Goal: Task Accomplishment & Management: Understand process/instructions

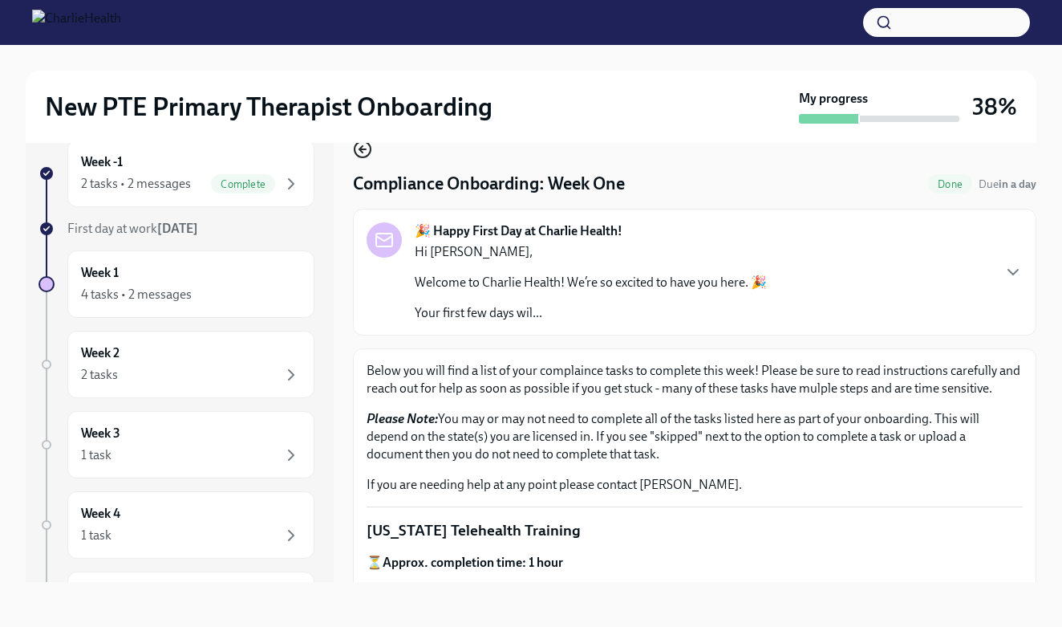
click at [365, 151] on icon "button" at bounding box center [362, 149] width 19 height 19
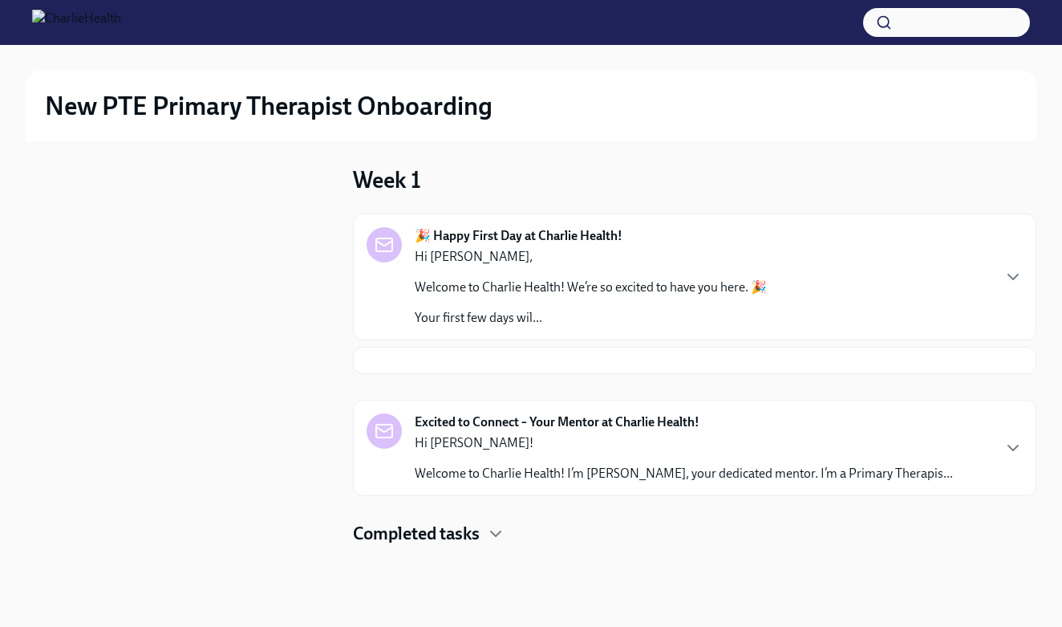
scroll to position [2, 0]
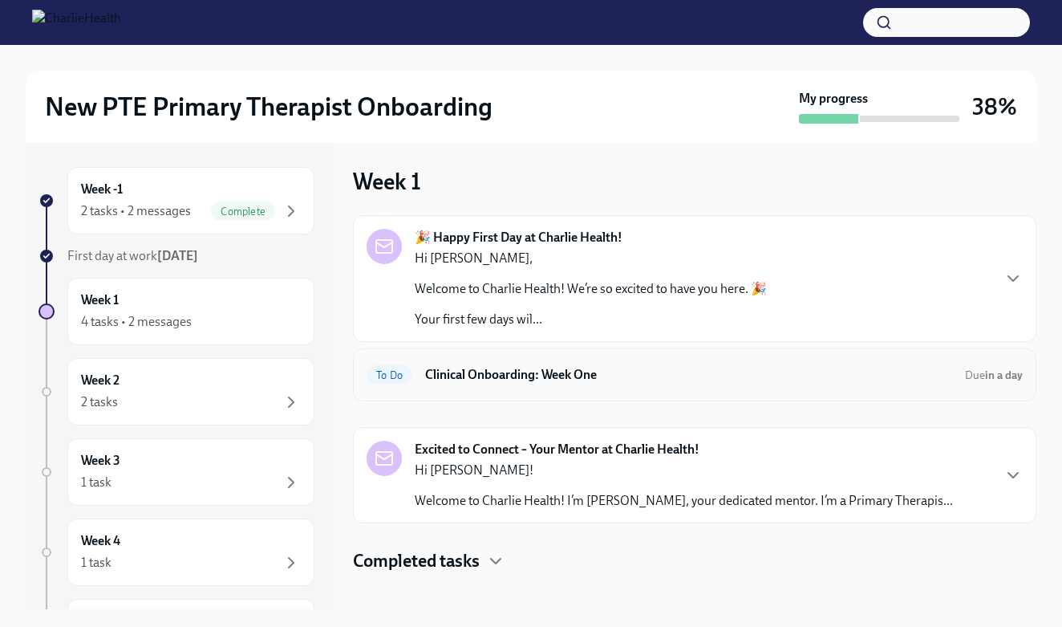
click at [525, 374] on h6 "Clinical Onboarding: Week One" at bounding box center [688, 375] width 527 height 18
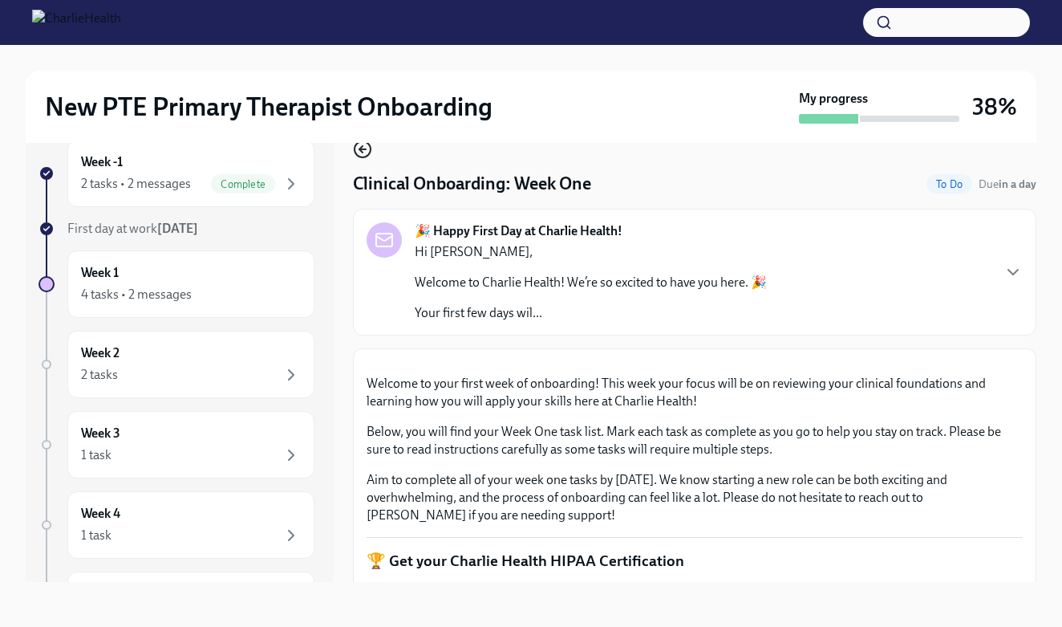
click at [367, 152] on icon "button" at bounding box center [362, 149] width 19 height 19
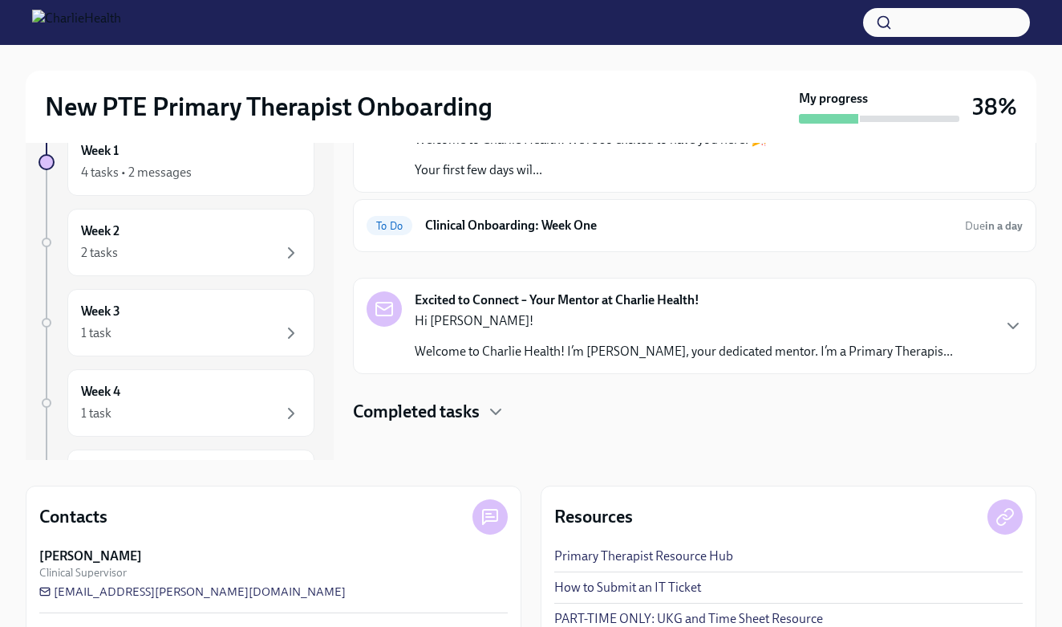
scroll to position [147, 0]
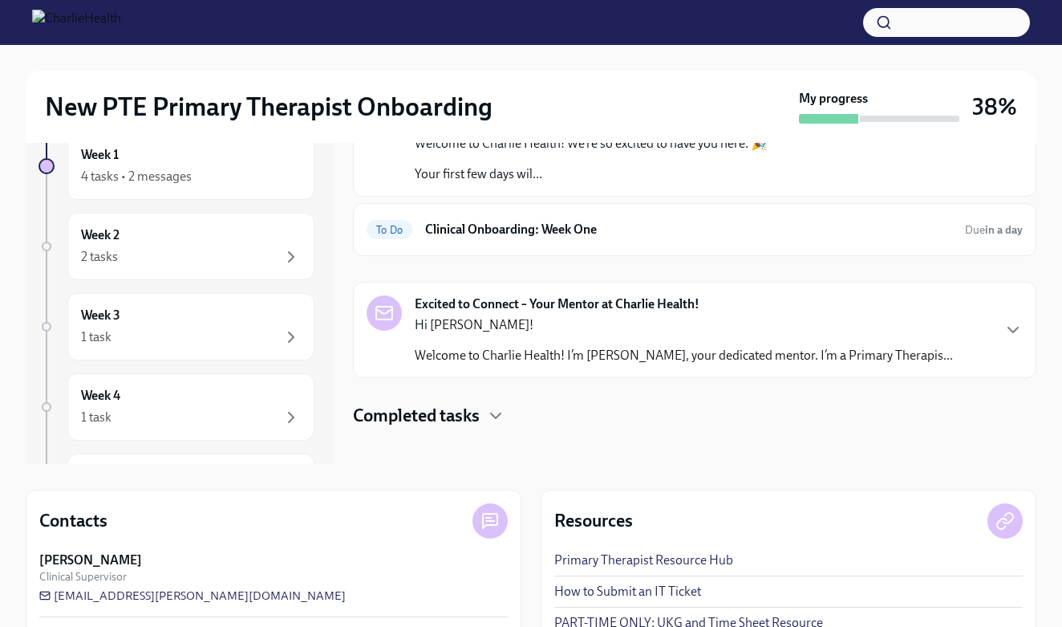
click at [470, 407] on h4 "Completed tasks" at bounding box center [416, 416] width 127 height 24
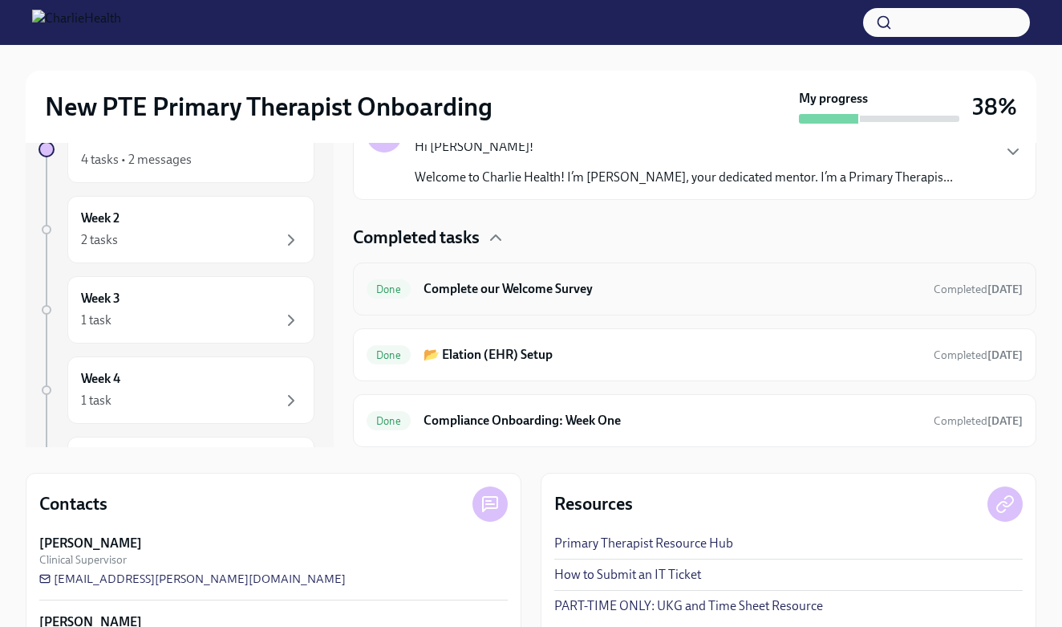
scroll to position [172, 0]
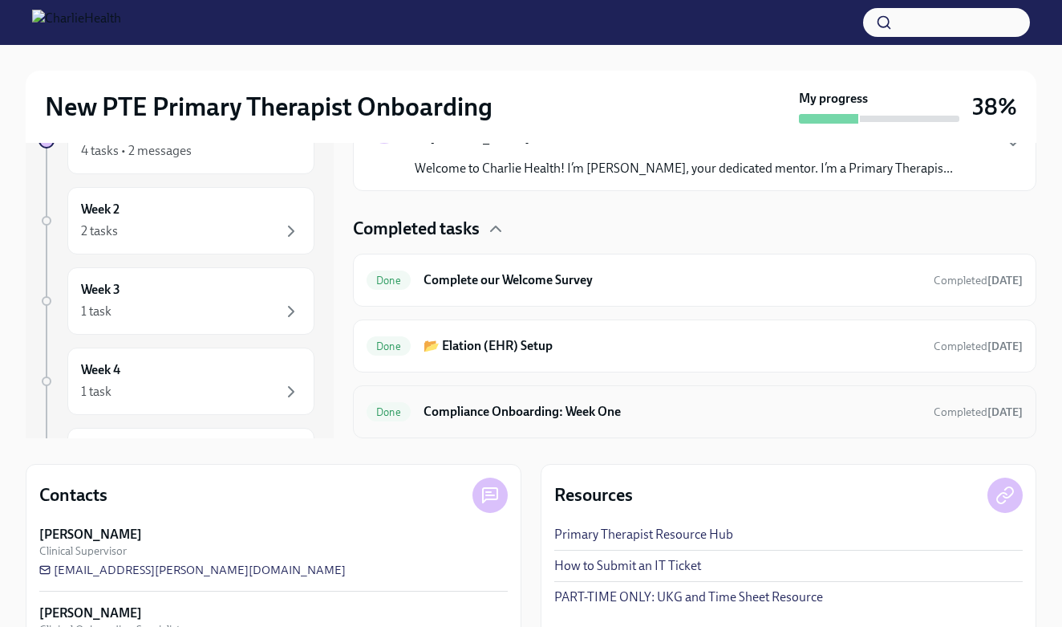
click at [572, 420] on h6 "Compliance Onboarding: Week One" at bounding box center [672, 412] width 497 height 18
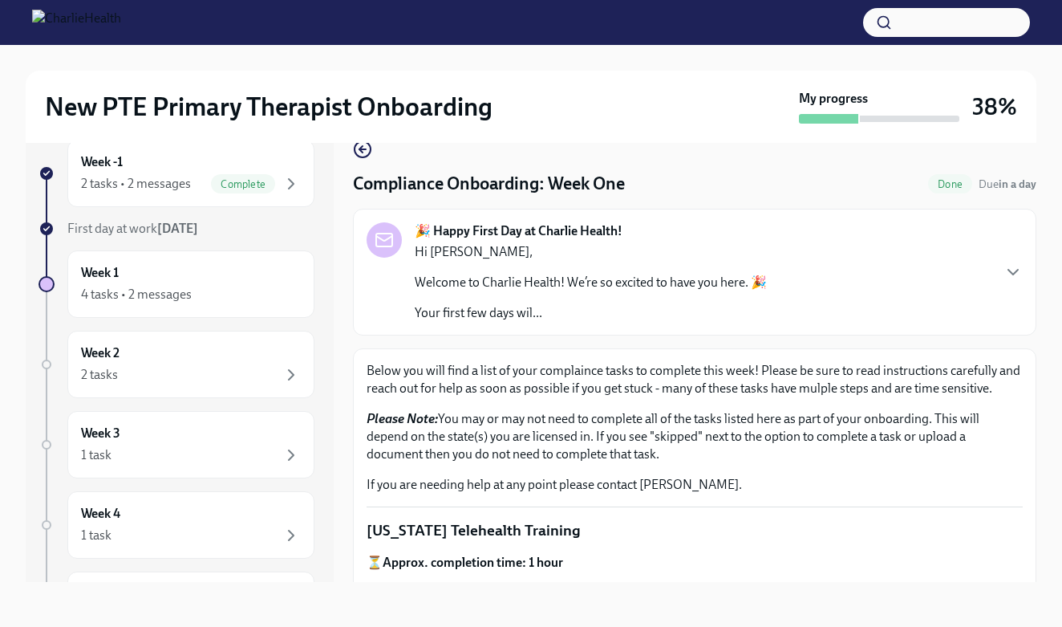
click at [612, 321] on p "Your first few days wil..." at bounding box center [591, 313] width 352 height 18
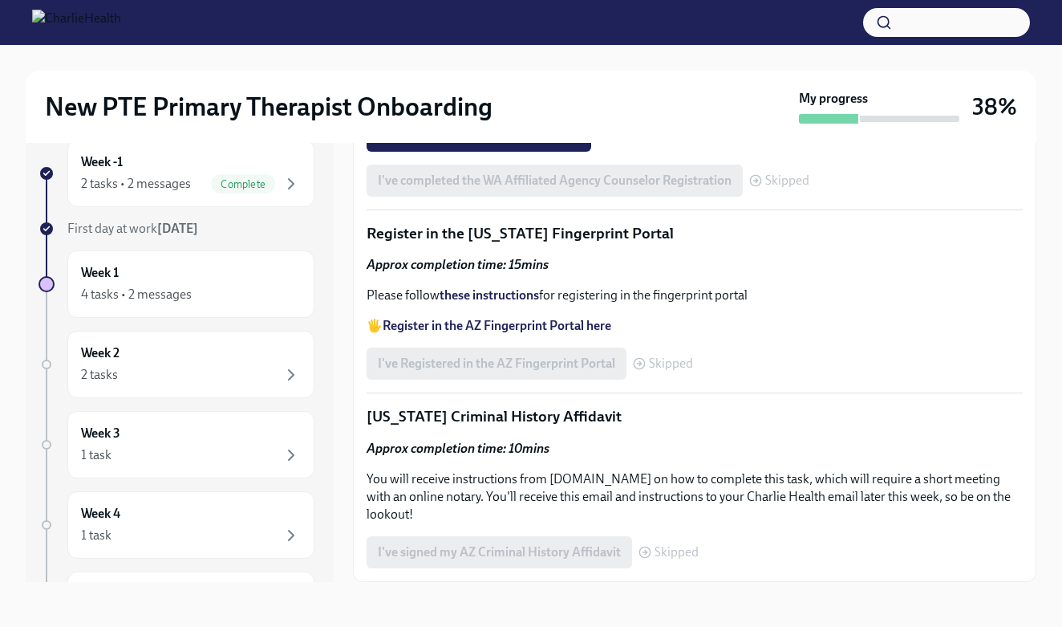
scroll to position [29, 0]
click at [213, 364] on div "Week 2 2 tasks" at bounding box center [191, 364] width 220 height 40
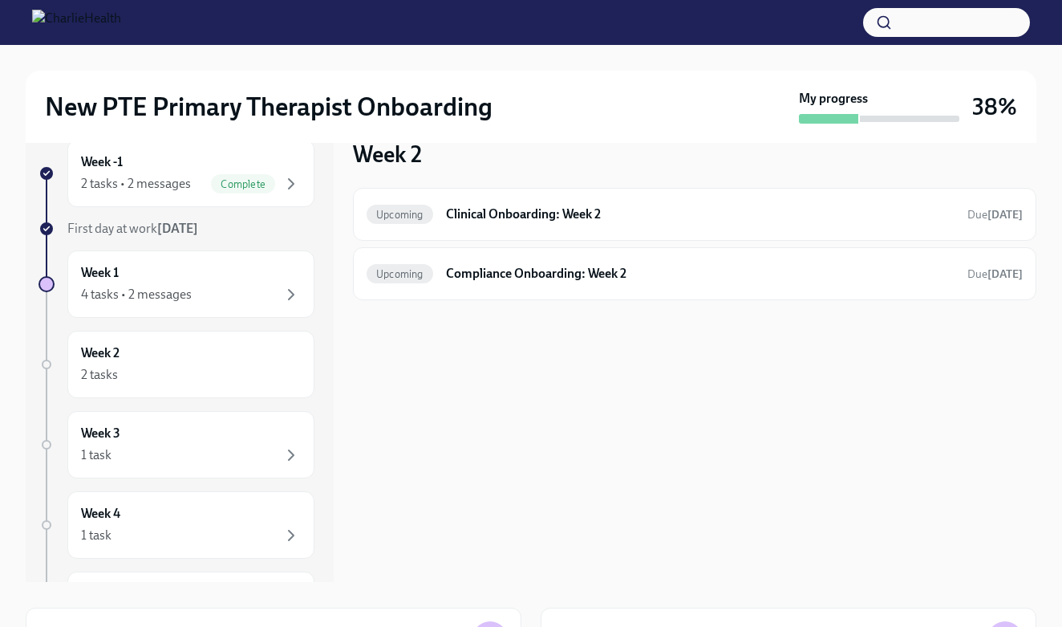
scroll to position [2, 0]
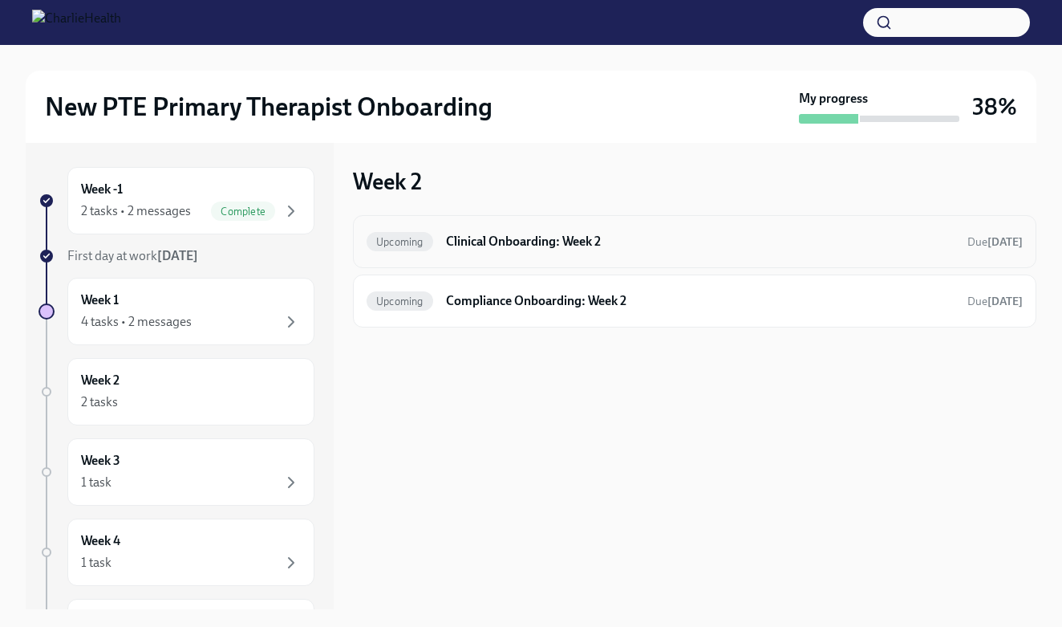
click at [551, 233] on h6 "Clinical Onboarding: Week 2" at bounding box center [700, 242] width 509 height 18
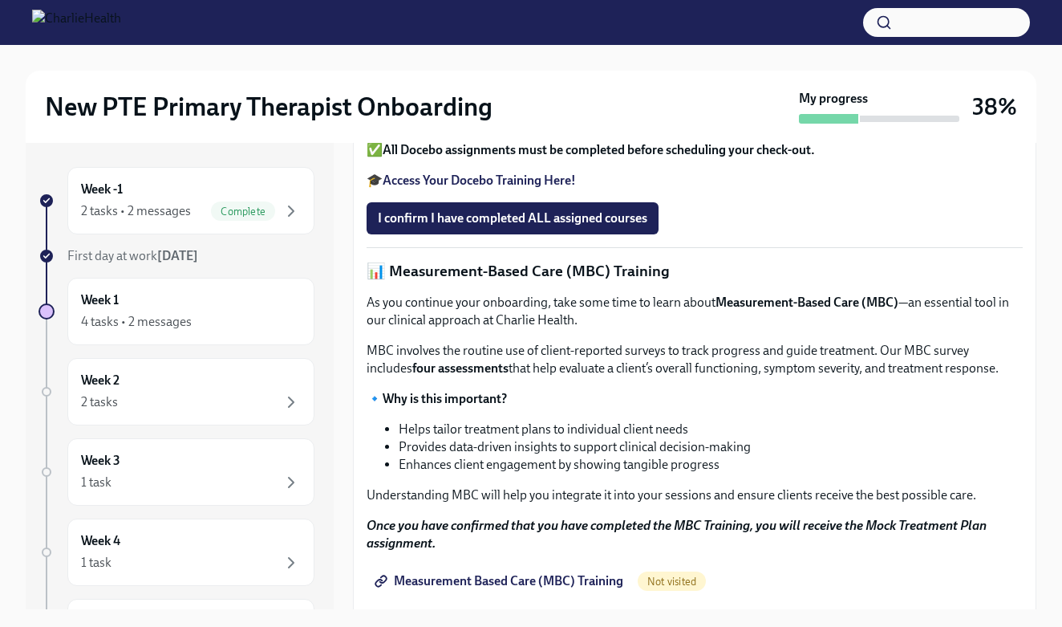
scroll to position [537, 0]
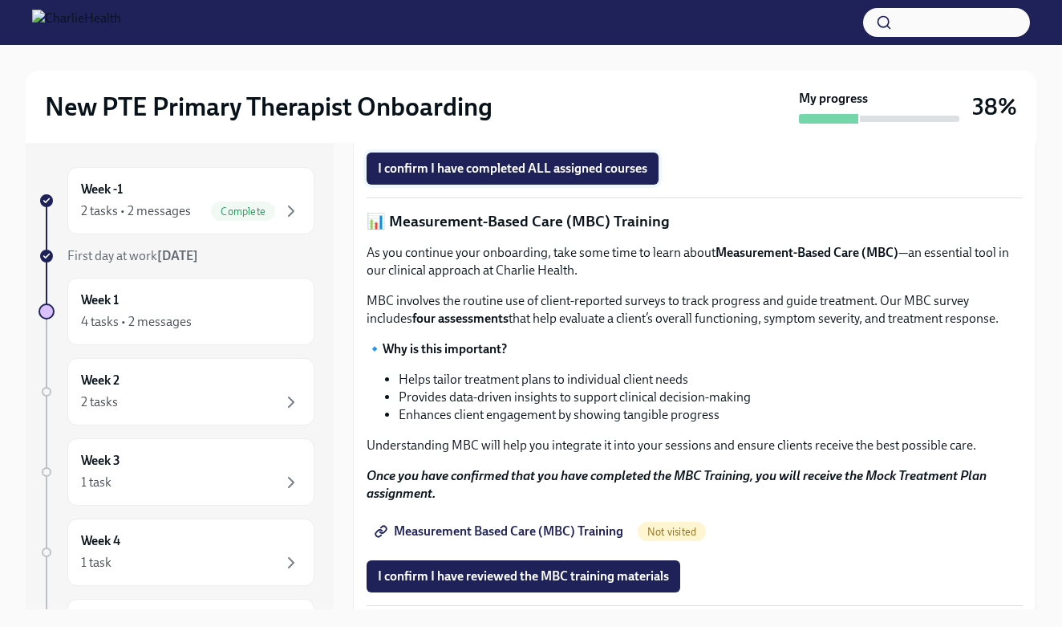
click at [570, 176] on span "I confirm I have completed ALL assigned courses" at bounding box center [513, 168] width 270 height 16
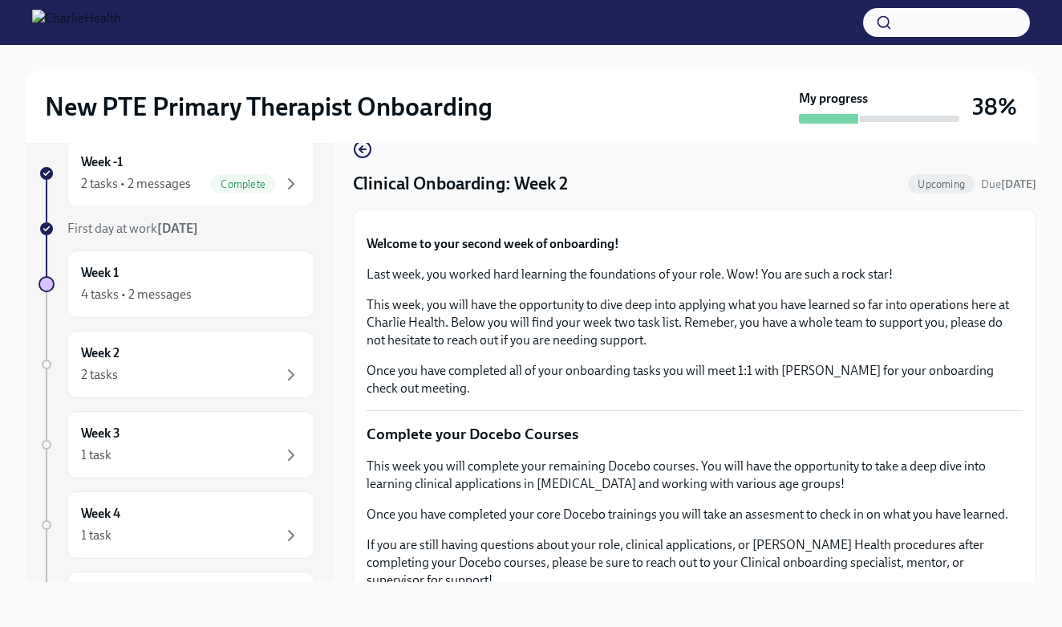
scroll to position [0, 0]
click at [363, 156] on icon "button" at bounding box center [362, 149] width 19 height 19
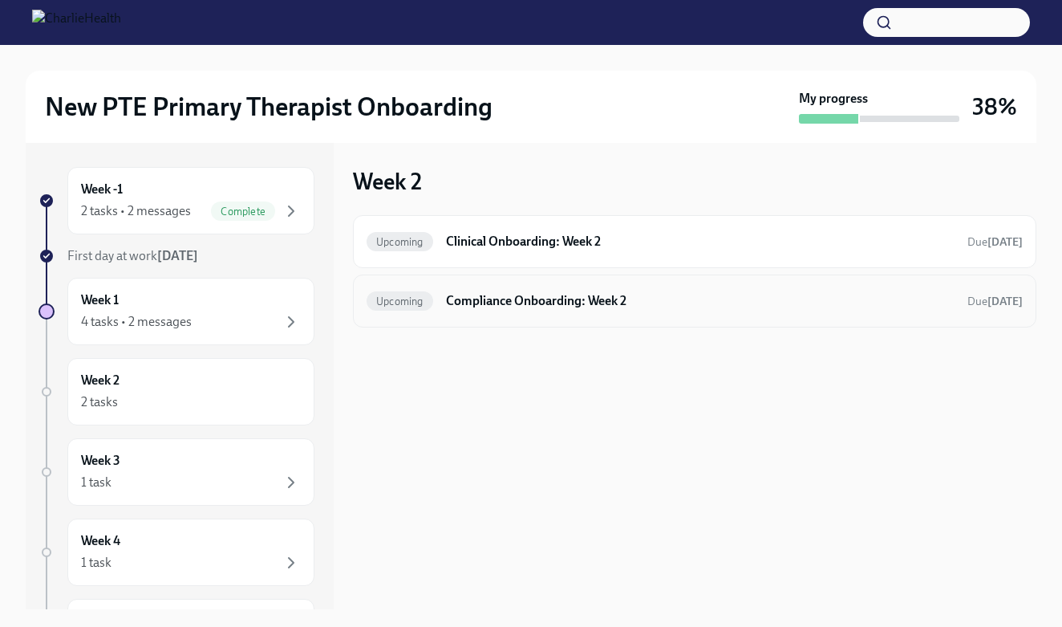
click at [450, 304] on h6 "Compliance Onboarding: Week 2" at bounding box center [700, 301] width 509 height 18
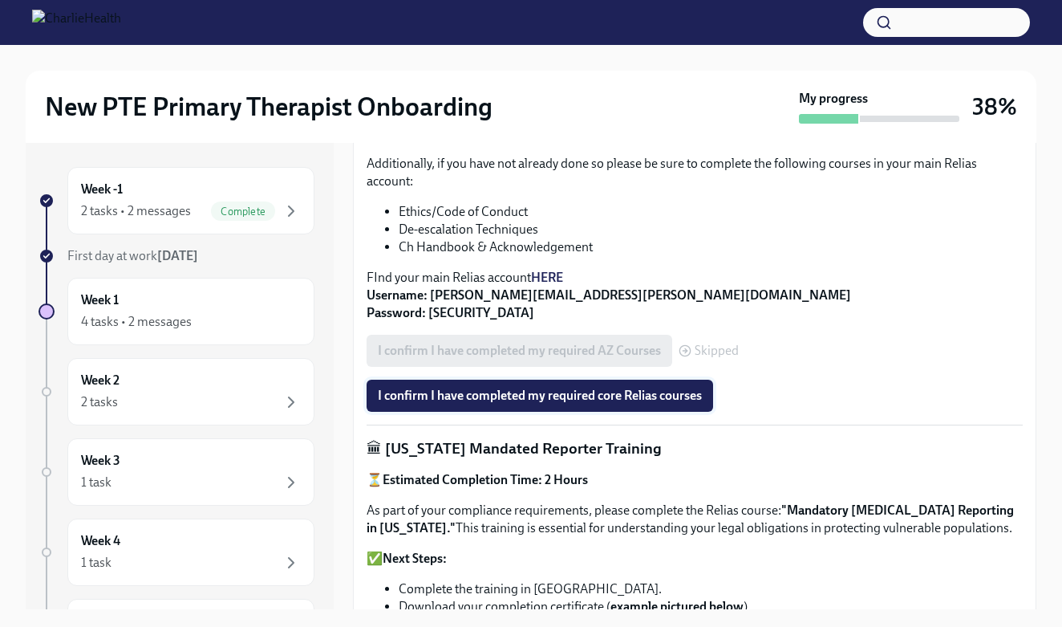
scroll to position [590, 0]
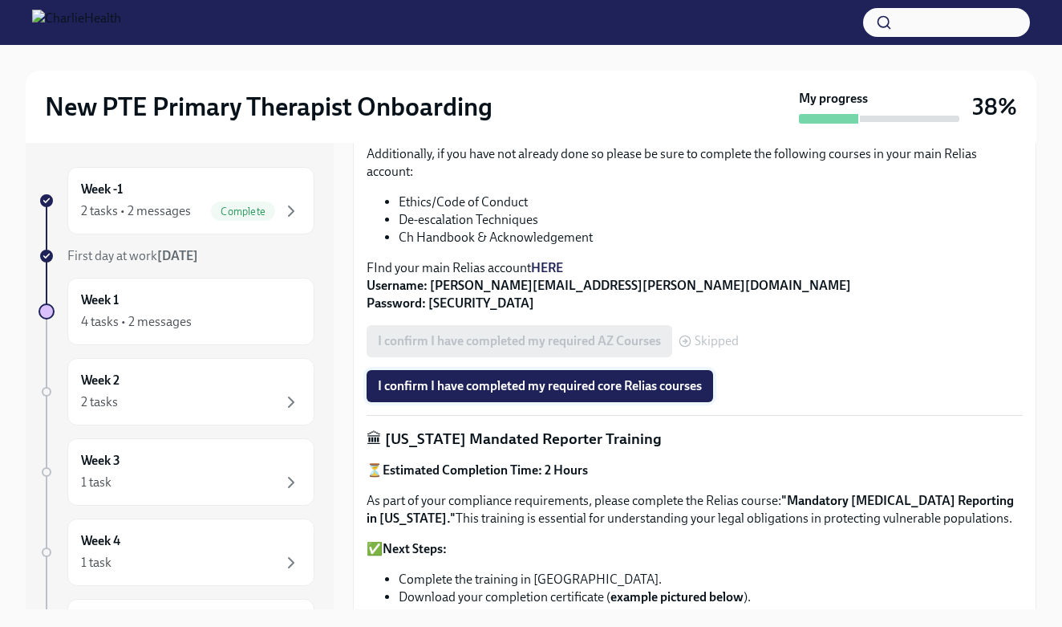
click at [516, 386] on span "I confirm I have completed my required core Relias courses" at bounding box center [540, 386] width 324 height 16
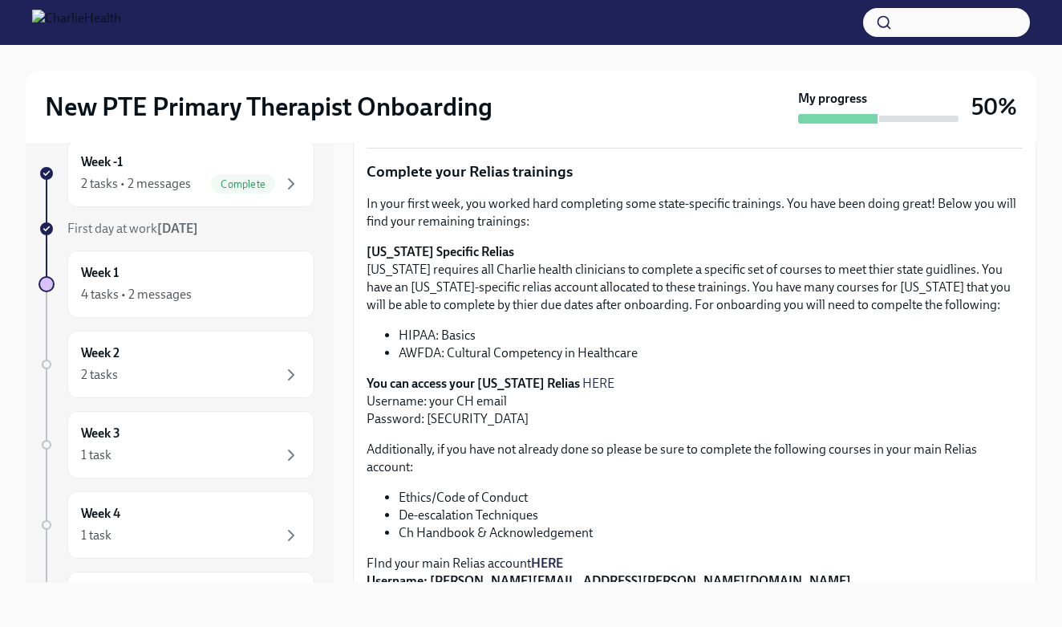
scroll to position [252, 0]
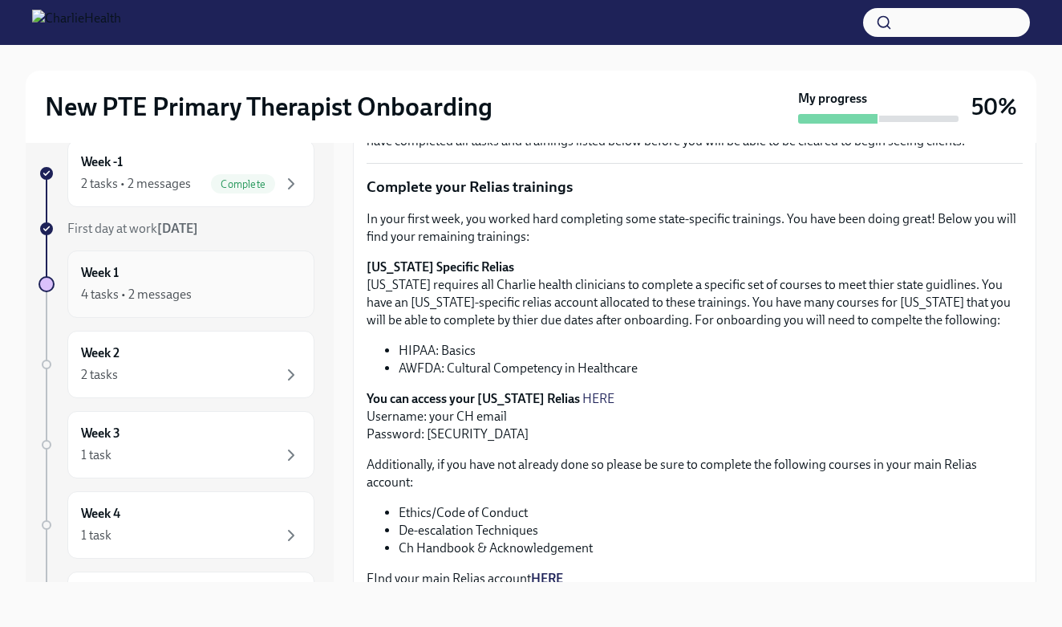
click at [152, 270] on div "Week 1 4 tasks • 2 messages" at bounding box center [191, 284] width 220 height 40
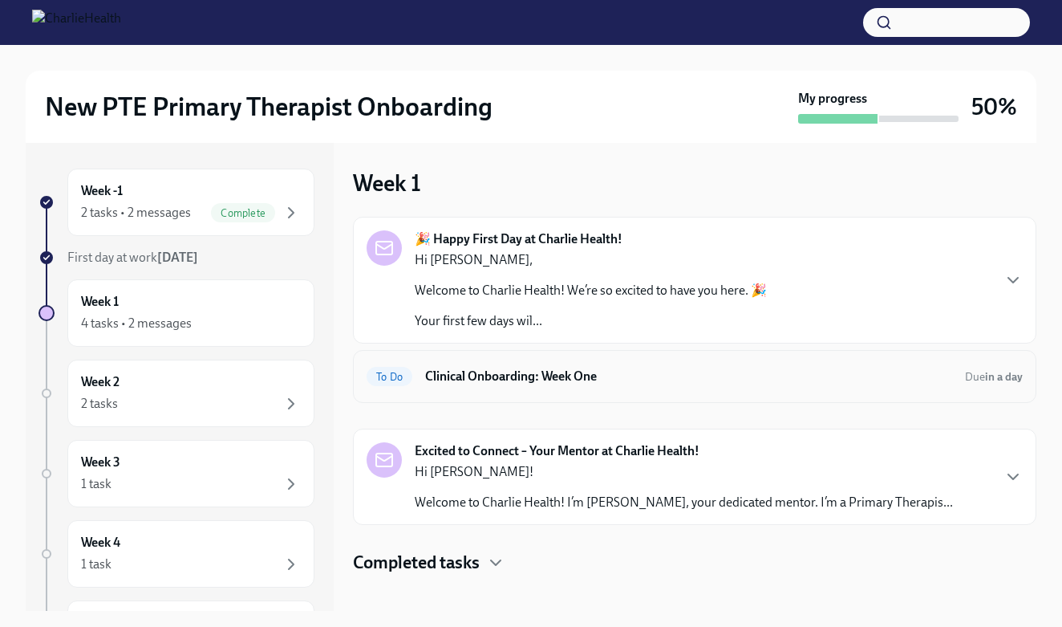
click at [509, 371] on h6 "Clinical Onboarding: Week One" at bounding box center [688, 376] width 527 height 18
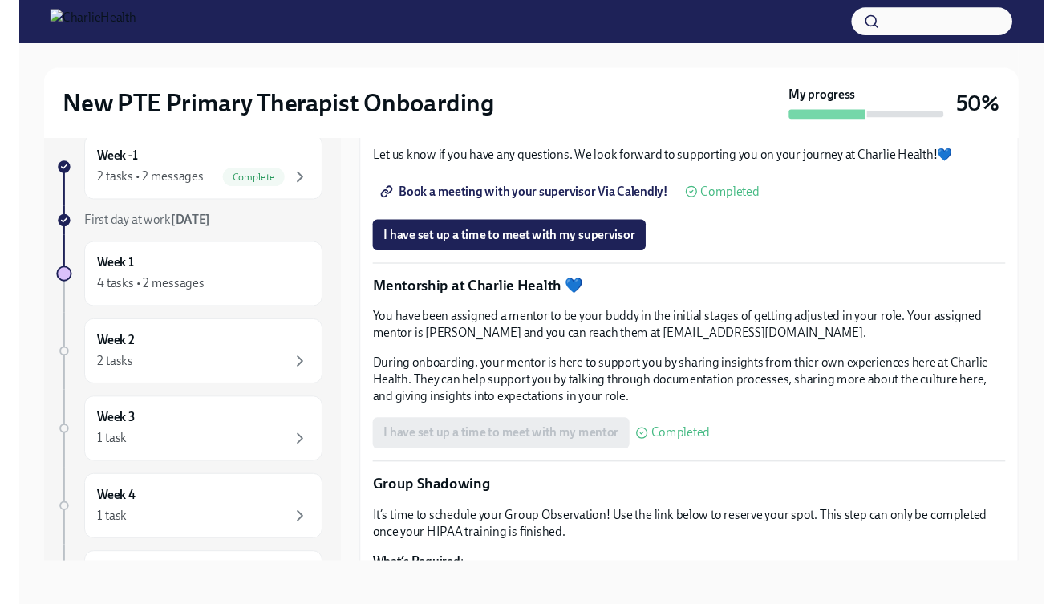
scroll to position [1288, 0]
